Goal: Task Accomplishment & Management: Complete application form

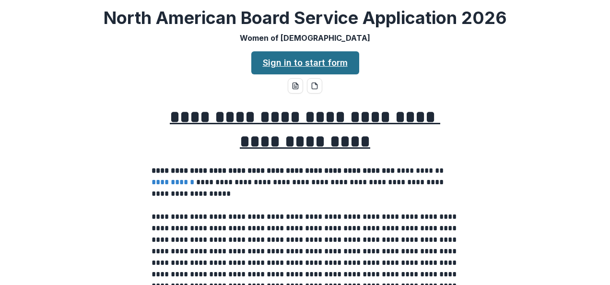
click at [296, 66] on link "Sign in to start form" at bounding box center [305, 62] width 108 height 23
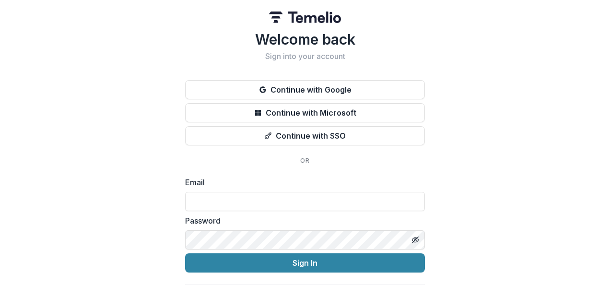
scroll to position [28, 0]
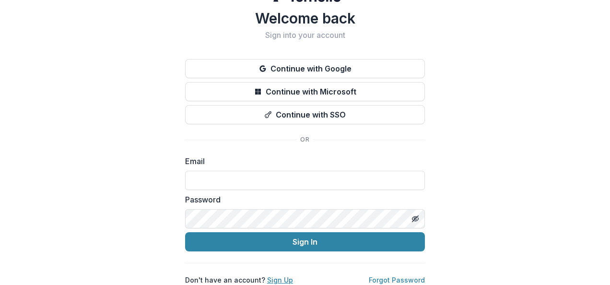
click at [267, 276] on link "Sign Up" at bounding box center [280, 280] width 26 height 8
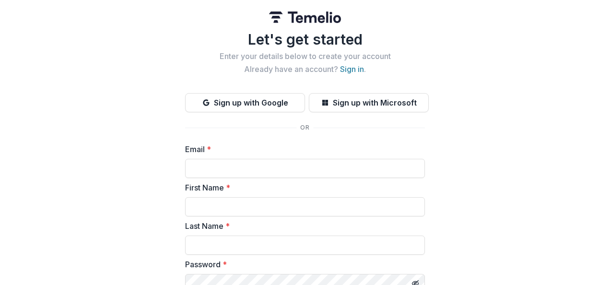
drag, startPoint x: 604, startPoint y: 73, endPoint x: 604, endPoint y: 104, distance: 31.2
click at [604, 104] on div "Let's get started Enter your details below to create your account Already have …" at bounding box center [305, 214] width 610 height 428
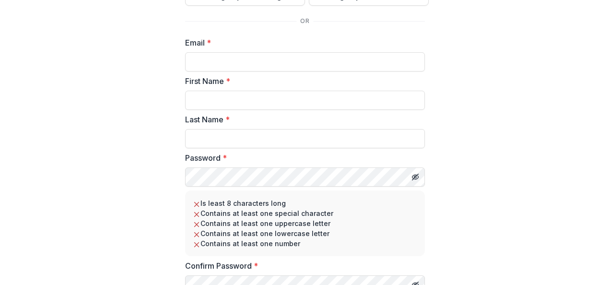
scroll to position [107, 0]
click at [381, 69] on input "Email *" at bounding box center [305, 60] width 240 height 19
type input "**********"
type input "***"
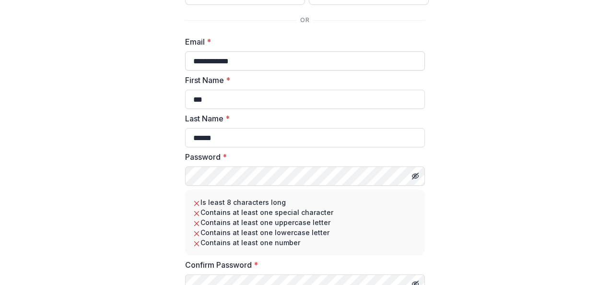
type input "******"
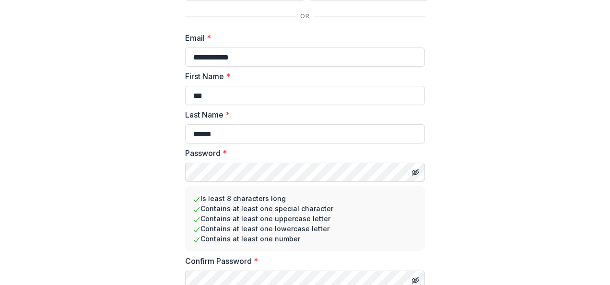
scroll to position [151, 0]
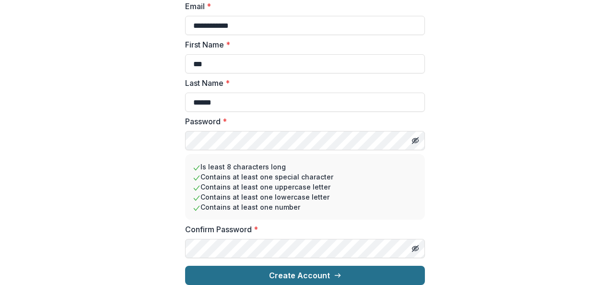
click at [374, 272] on button "Create Account" at bounding box center [305, 275] width 240 height 19
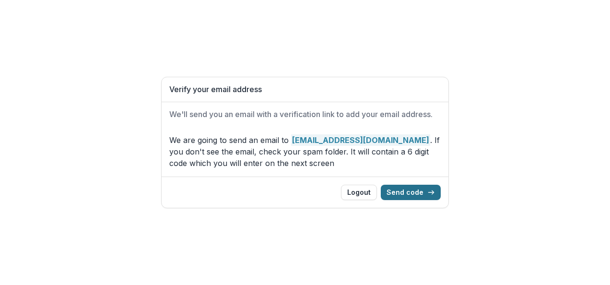
click at [417, 192] on button "Send code" at bounding box center [411, 192] width 60 height 15
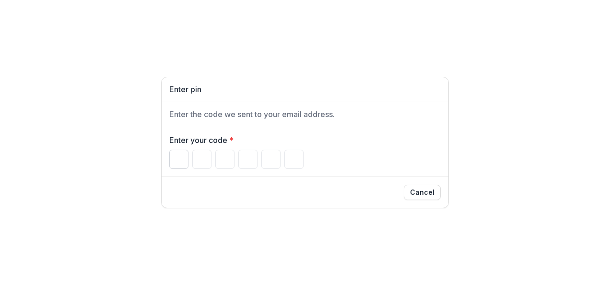
click at [184, 160] on input "Please enter your pin code" at bounding box center [178, 159] width 19 height 19
type input "*"
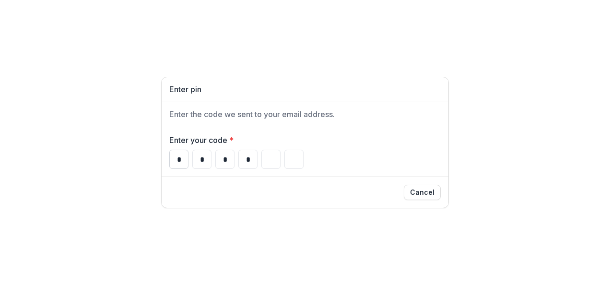
type input "*"
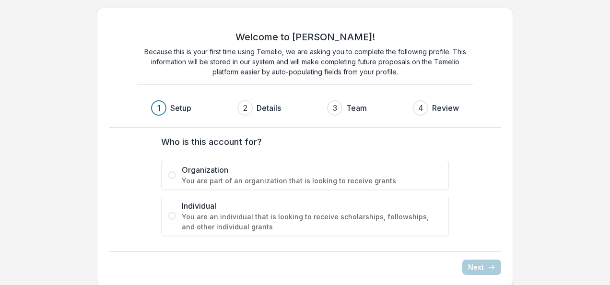
click at [220, 213] on span "You are an individual that is looking to receive scholarships, fellowships, and…" at bounding box center [312, 221] width 260 height 20
